Goal: Register for event/course

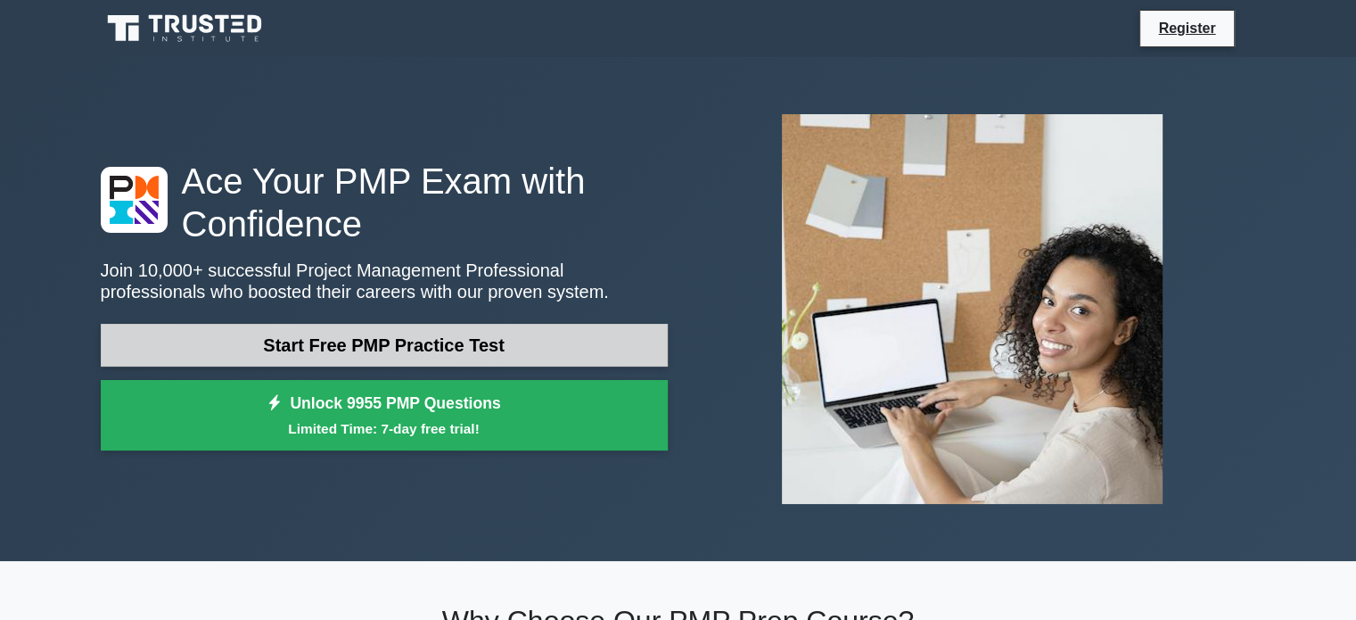
click at [501, 342] on link "Start Free PMP Practice Test" at bounding box center [384, 345] width 567 height 43
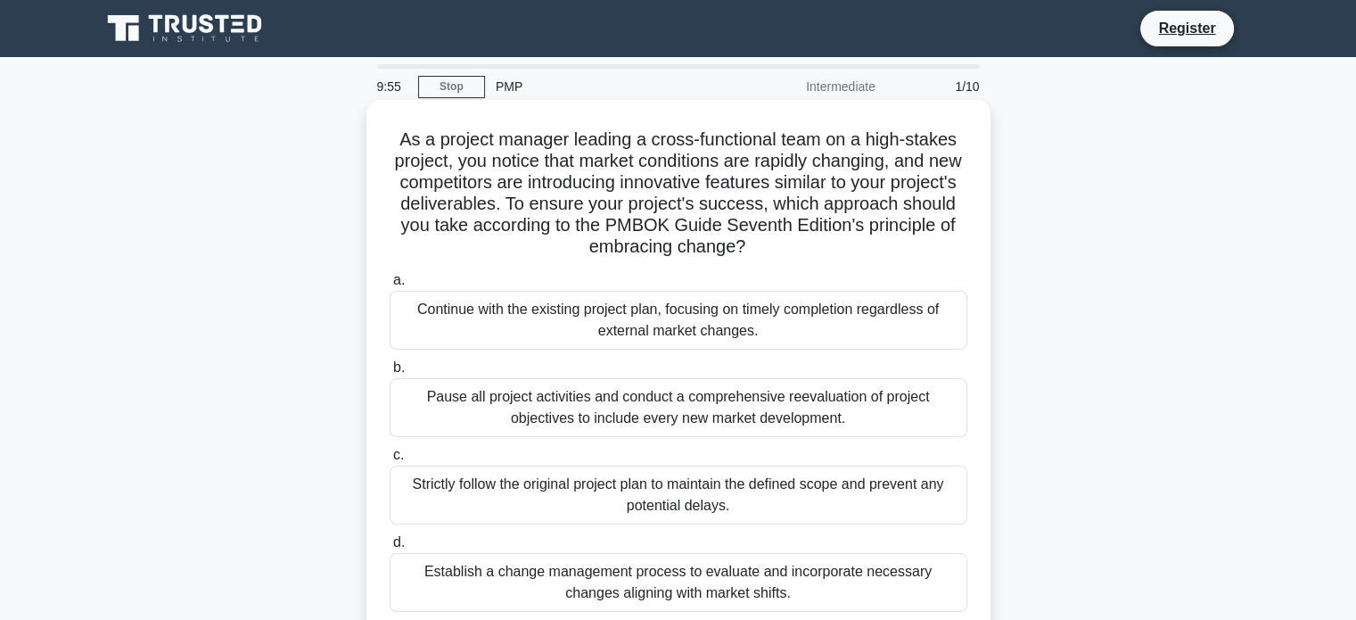
click at [515, 317] on div "Continue with the existing project plan, focusing on timely completion regardle…" at bounding box center [679, 320] width 578 height 59
click at [390, 286] on input "a. Continue with the existing project plan, focusing on timely completion regar…" at bounding box center [390, 281] width 0 height 12
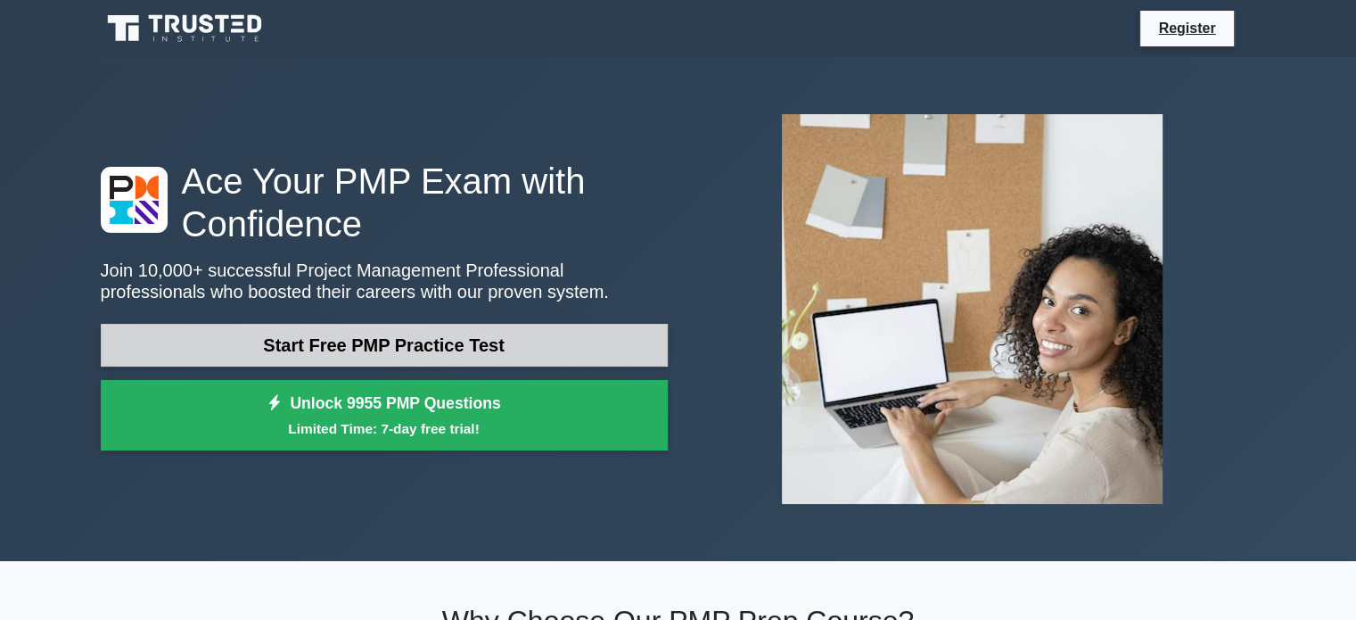
click at [539, 360] on link "Start Free PMP Practice Test" at bounding box center [384, 345] width 567 height 43
click at [433, 338] on link "Start Free PMP Practice Test" at bounding box center [384, 345] width 567 height 43
